Goal: Navigation & Orientation: Find specific page/section

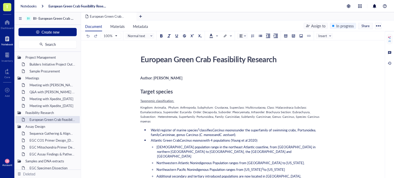
scroll to position [72, 0]
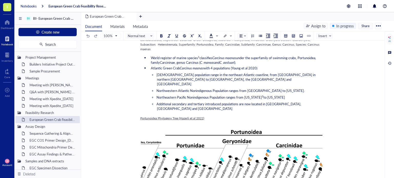
click at [26, 8] on div "Notebooks" at bounding box center [29, 6] width 16 height 5
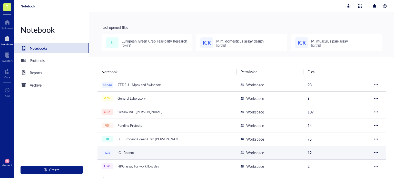
click at [147, 147] on td "ICR IC - Rodent" at bounding box center [166, 153] width 139 height 14
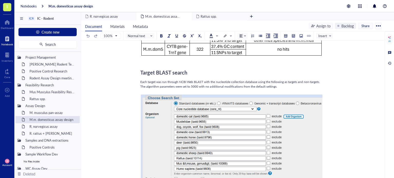
scroll to position [289, 0]
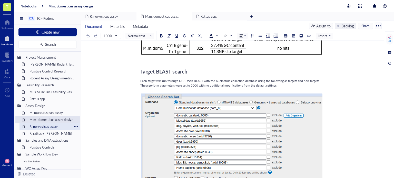
click at [56, 126] on div "R. norvegicus assay" at bounding box center [49, 126] width 45 height 7
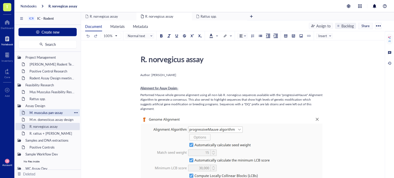
click at [53, 109] on div "M. musculus pan-assay" at bounding box center [49, 112] width 45 height 7
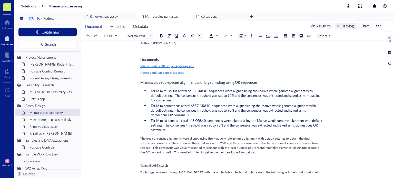
scroll to position [34, 0]
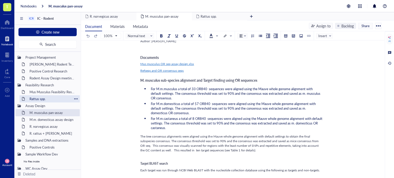
click at [42, 98] on div "Rattus spp." at bounding box center [49, 98] width 45 height 7
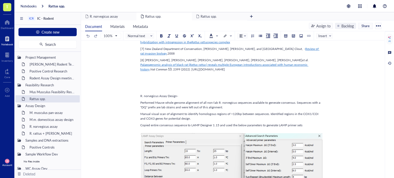
scroll to position [604, 0]
click at [55, 125] on div "R. norvegicus assay" at bounding box center [49, 126] width 45 height 7
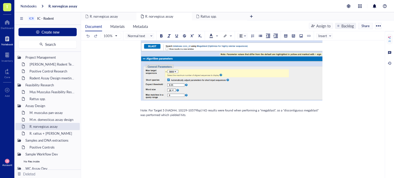
scroll to position [1561, 0]
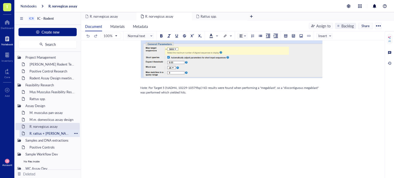
click at [58, 132] on div "R. rattus + [PERSON_NAME]" at bounding box center [49, 133] width 45 height 7
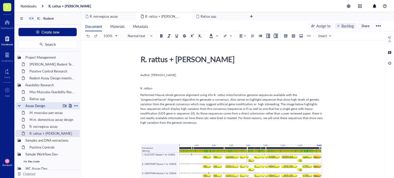
click at [43, 106] on div "Assay Design" at bounding box center [42, 105] width 38 height 7
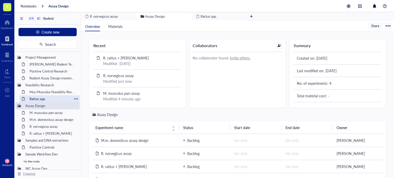
click at [43, 98] on div "Rattus spp." at bounding box center [49, 98] width 45 height 7
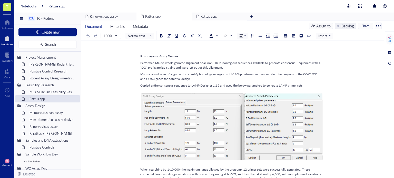
scroll to position [645, 0]
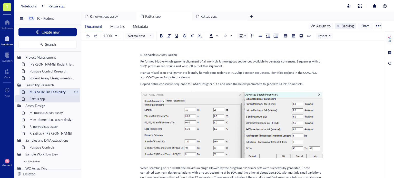
click at [63, 91] on div "Mus Musculus Feasibility Research" at bounding box center [49, 91] width 45 height 7
